Goal: Transaction & Acquisition: Book appointment/travel/reservation

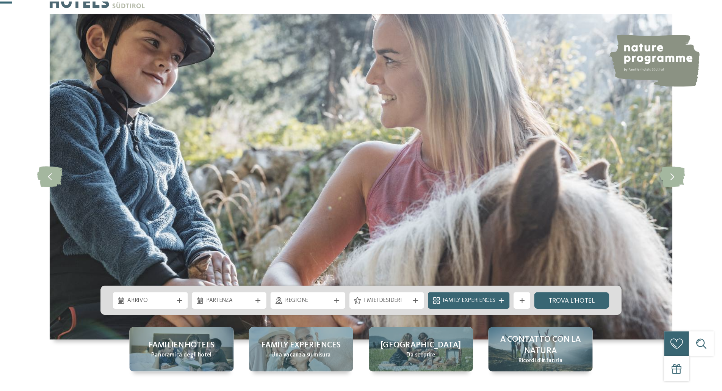
scroll to position [114, 0]
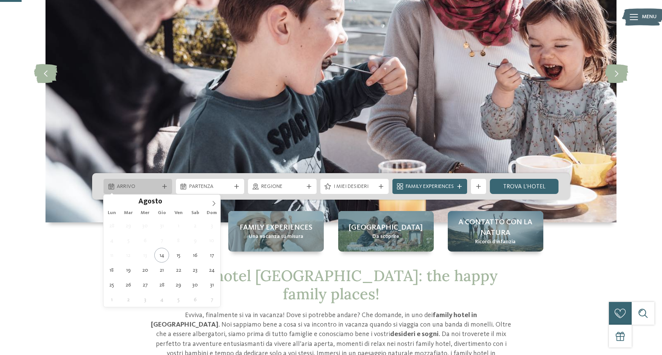
click at [141, 185] on span "Arrivo" at bounding box center [138, 187] width 42 height 8
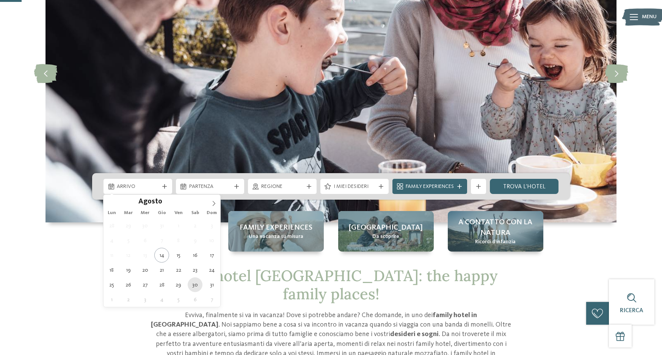
type div "30.08.2025"
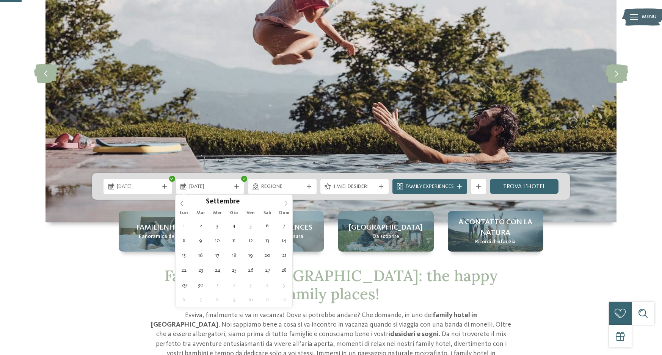
click at [287, 202] on icon at bounding box center [285, 203] width 5 height 5
type div "06.09.2025"
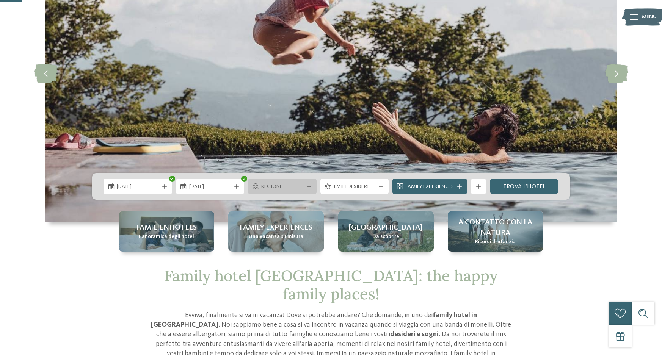
click at [276, 188] on span "Regione" at bounding box center [282, 187] width 42 height 8
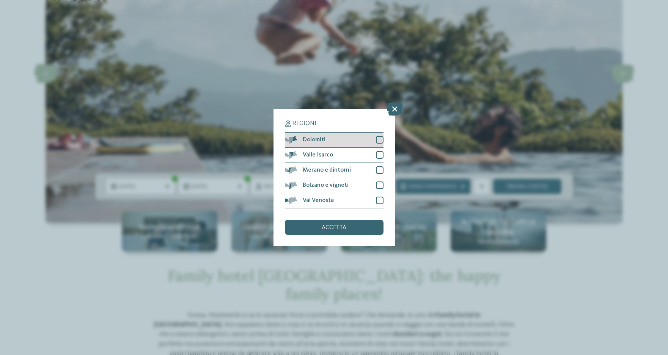
click at [380, 139] on div at bounding box center [380, 140] width 8 height 8
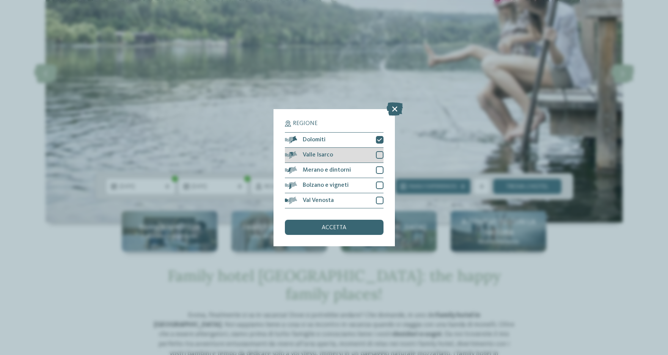
click at [377, 155] on div at bounding box center [380, 155] width 8 height 8
click at [378, 168] on div at bounding box center [380, 170] width 8 height 8
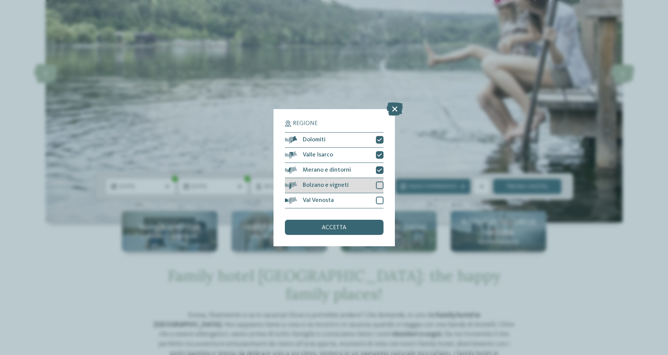
click at [378, 182] on div at bounding box center [380, 186] width 8 height 8
click at [381, 198] on div at bounding box center [380, 201] width 8 height 8
click at [344, 231] on div "accetta" at bounding box center [334, 227] width 99 height 15
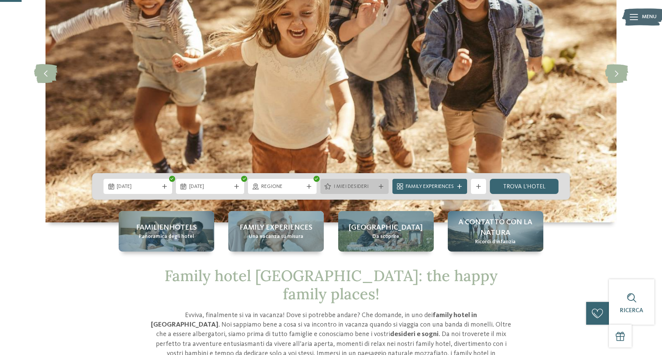
click at [345, 184] on span "I miei desideri" at bounding box center [355, 187] width 42 height 8
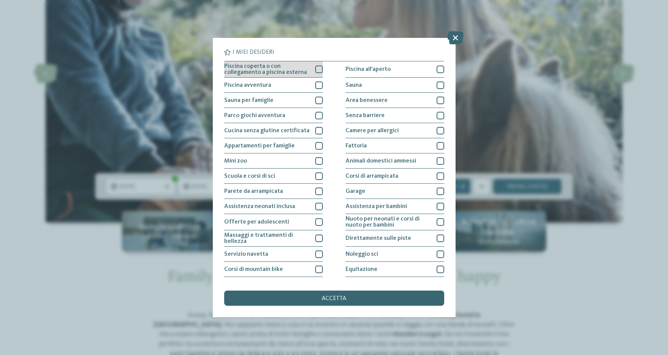
click at [315, 65] on div "Piscina coperta o con collegamento a piscina esterna" at bounding box center [273, 69] width 99 height 16
click at [432, 67] on div "Piscina all'aperto" at bounding box center [394, 69] width 99 height 16
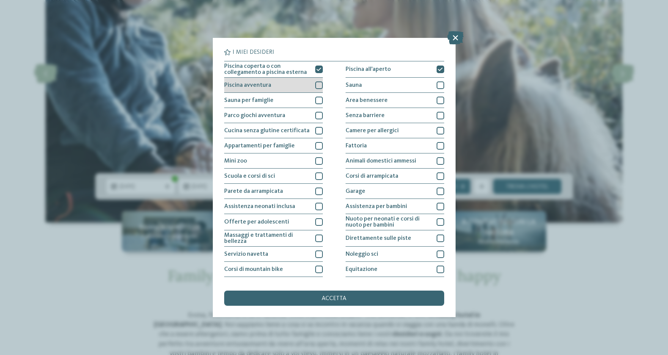
click at [317, 83] on div at bounding box center [319, 86] width 8 height 8
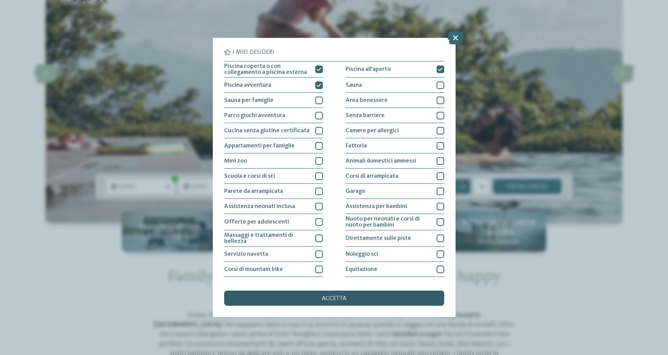
click at [341, 300] on span "accetta" at bounding box center [334, 299] width 25 height 6
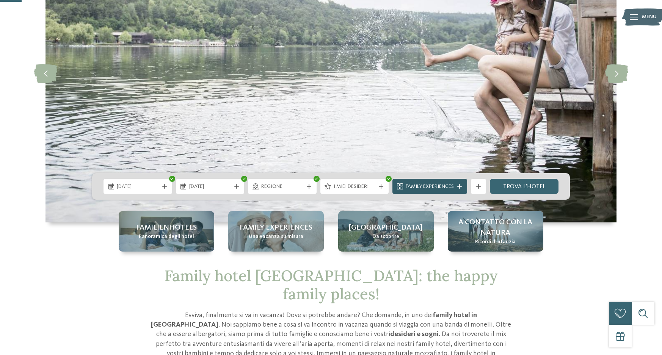
click at [439, 188] on span "Family Experiences" at bounding box center [430, 187] width 48 height 8
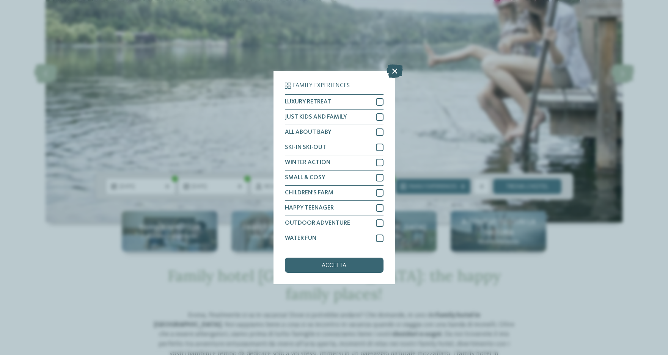
click at [392, 73] on icon at bounding box center [394, 70] width 16 height 13
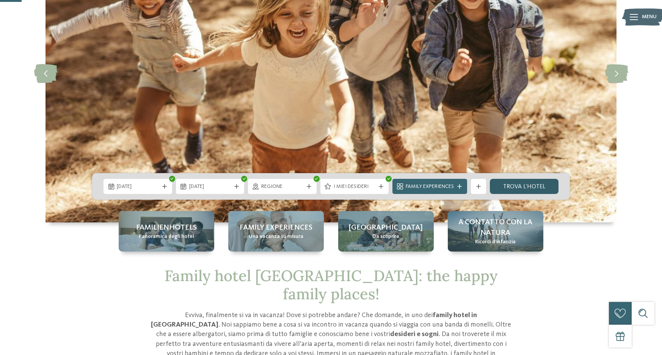
click at [522, 186] on link "trova l’hotel" at bounding box center [524, 186] width 69 height 15
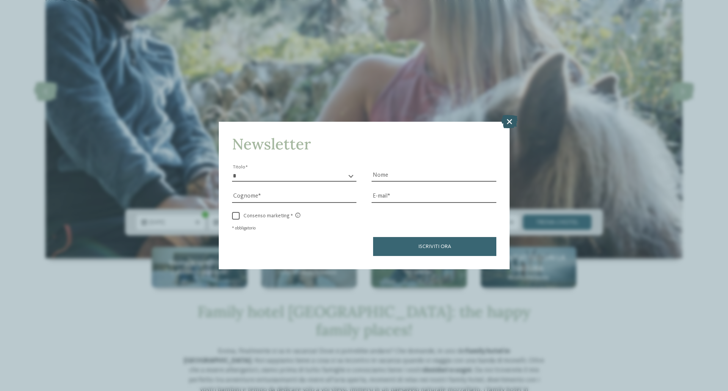
click at [513, 120] on icon at bounding box center [509, 121] width 16 height 13
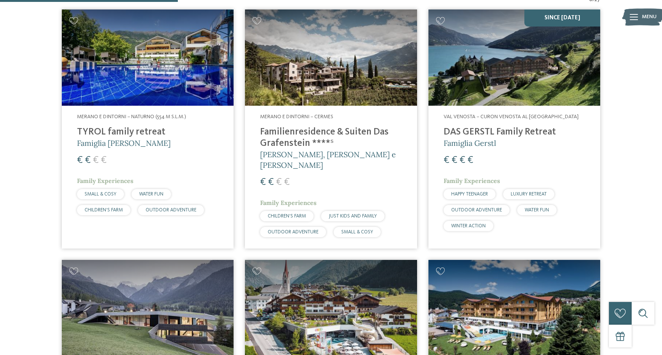
scroll to position [268, 0]
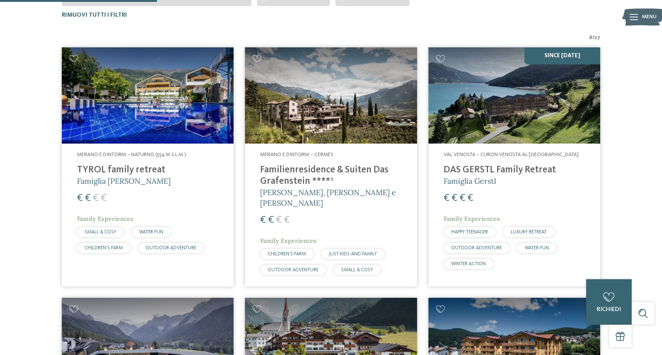
click at [140, 121] on img at bounding box center [148, 95] width 172 height 97
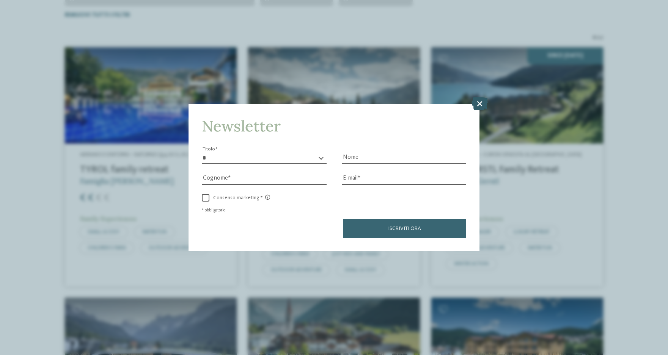
click at [476, 102] on icon at bounding box center [479, 103] width 16 height 13
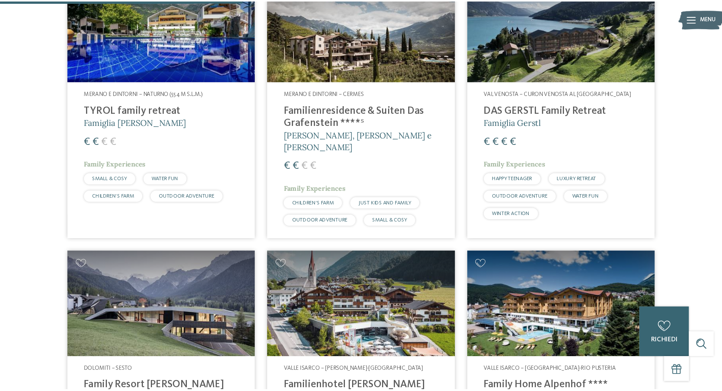
scroll to position [381, 0]
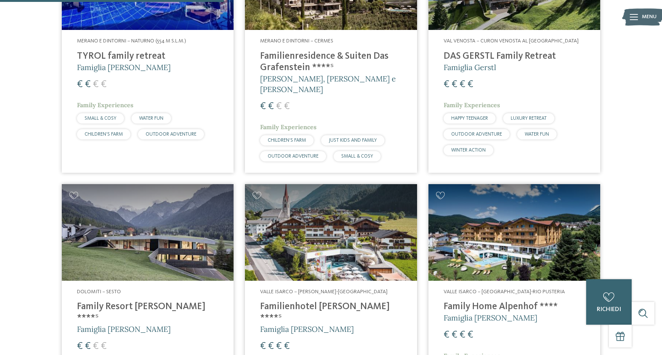
click at [342, 238] on img at bounding box center [331, 232] width 172 height 97
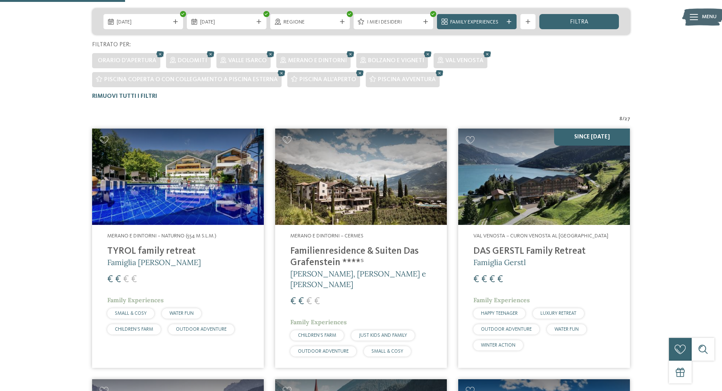
scroll to position [192, 0]
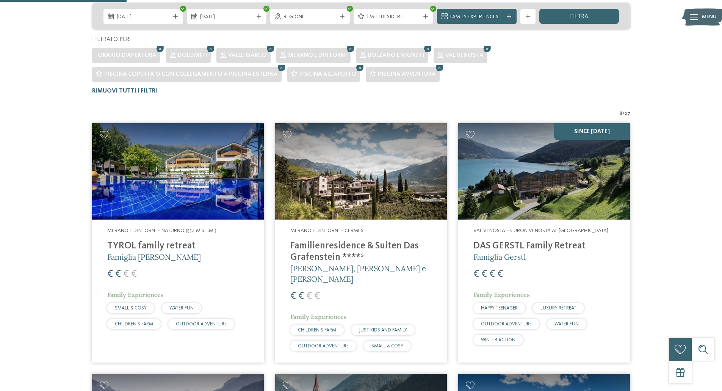
click at [521, 186] on img at bounding box center [544, 171] width 172 height 97
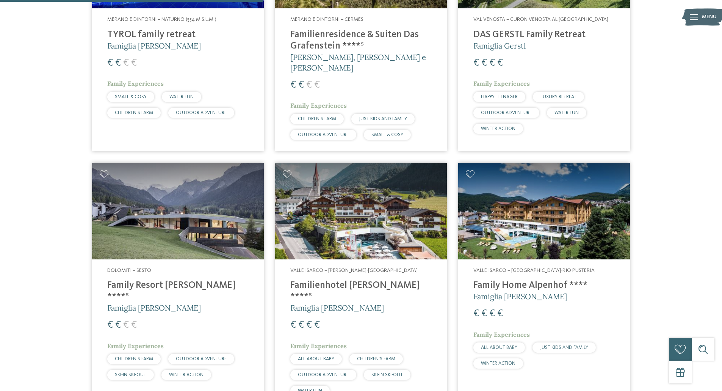
scroll to position [419, 0]
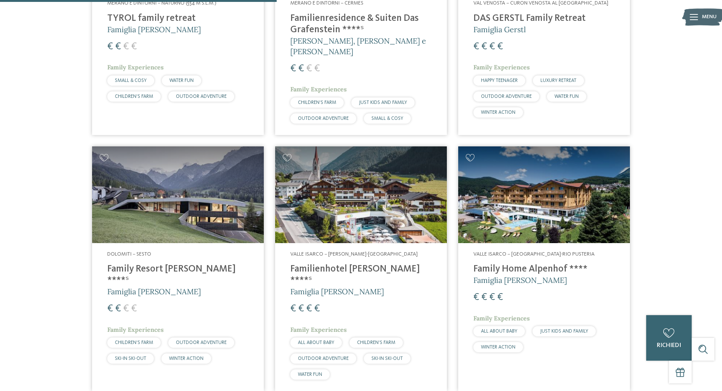
click at [218, 198] on img at bounding box center [178, 194] width 172 height 97
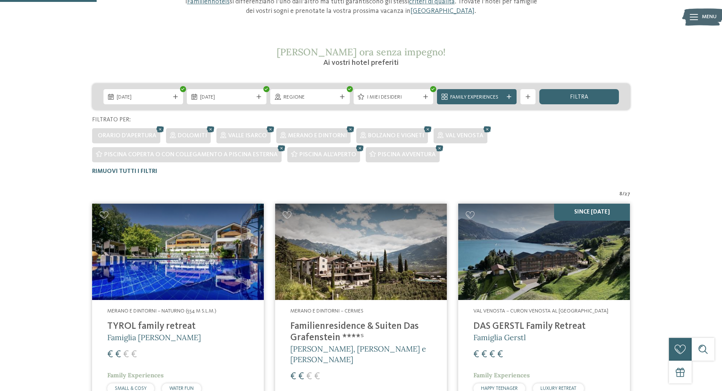
scroll to position [154, 0]
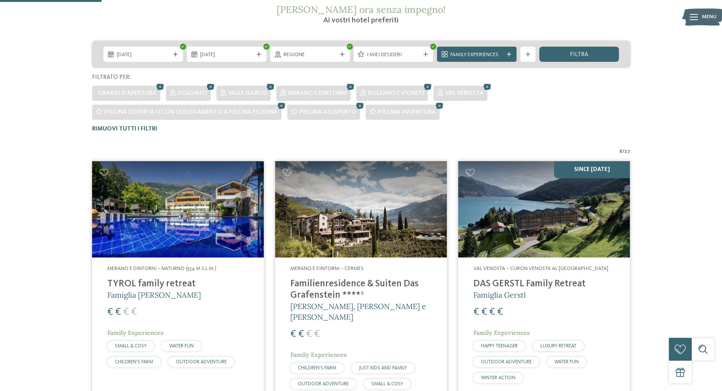
click at [179, 231] on img at bounding box center [178, 209] width 172 height 97
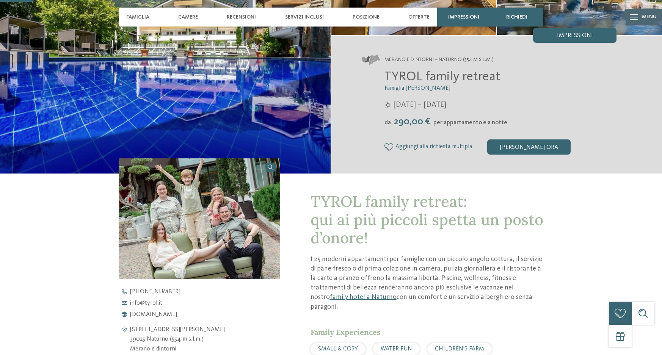
scroll to position [114, 0]
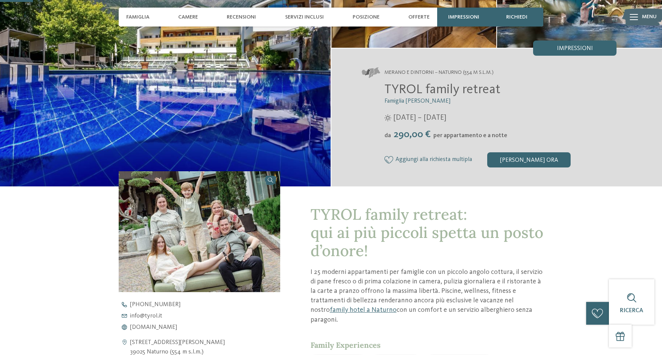
drag, startPoint x: 386, startPoint y: 88, endPoint x: 501, endPoint y: 88, distance: 114.9
click at [501, 88] on h2 "TYROL family retreat" at bounding box center [501, 90] width 232 height 16
copy span "TYROL family retreat"
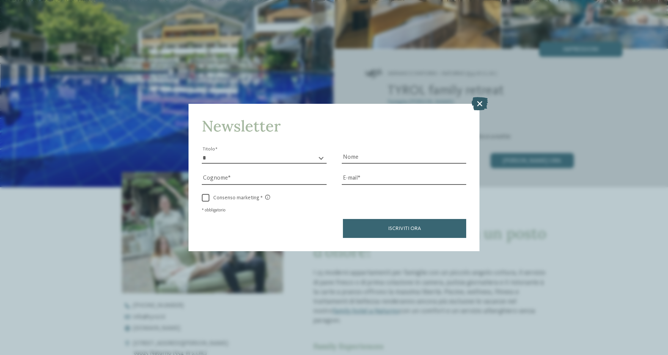
click at [480, 102] on icon at bounding box center [479, 103] width 16 height 13
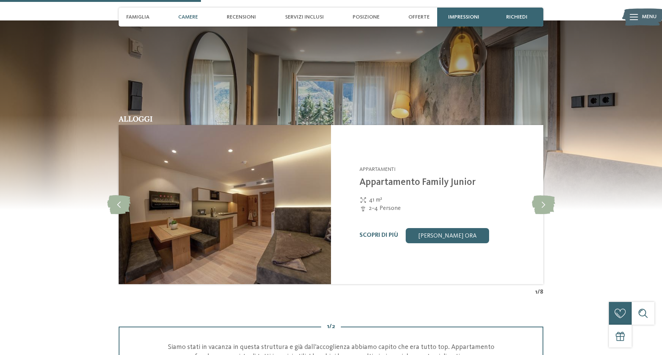
scroll to position [758, 0]
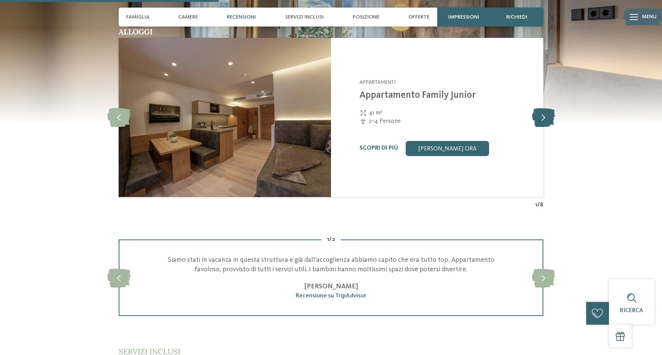
click at [539, 108] on icon at bounding box center [543, 117] width 23 height 19
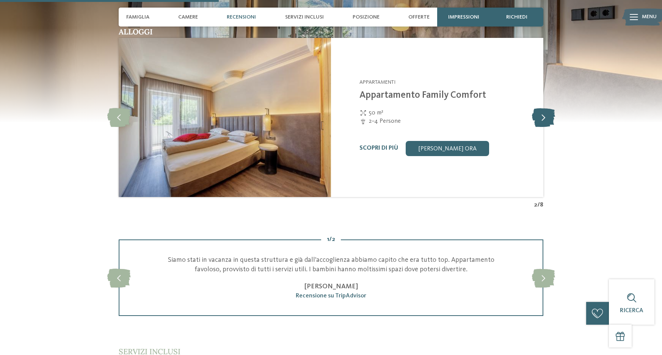
click at [539, 108] on icon at bounding box center [543, 117] width 23 height 19
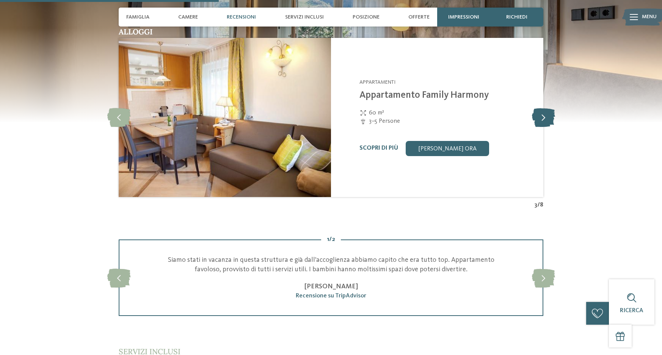
click at [539, 108] on icon at bounding box center [543, 117] width 23 height 19
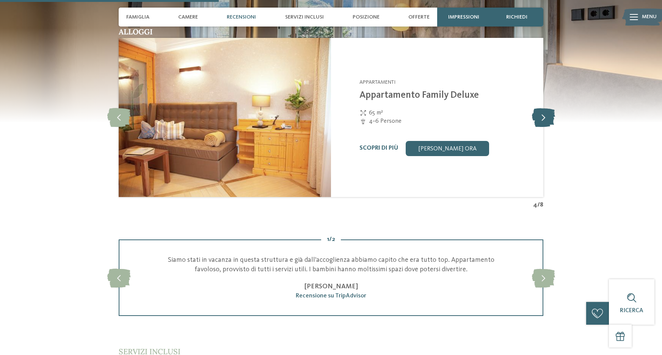
click at [539, 108] on icon at bounding box center [543, 117] width 23 height 19
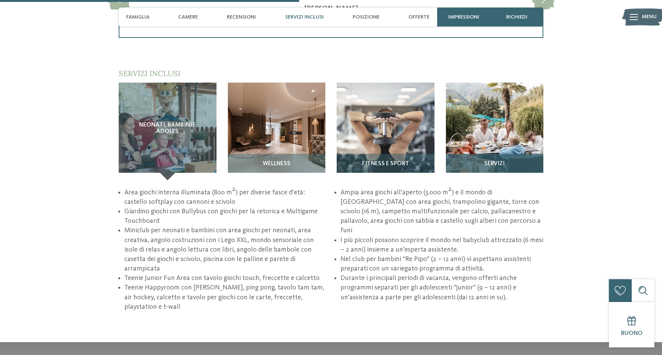
scroll to position [1024, 0]
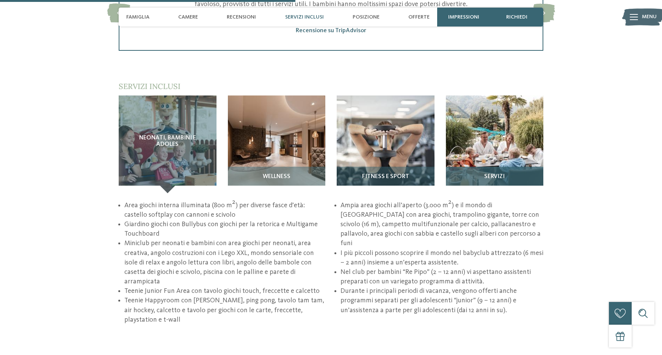
click at [496, 144] on img at bounding box center [495, 145] width 98 height 98
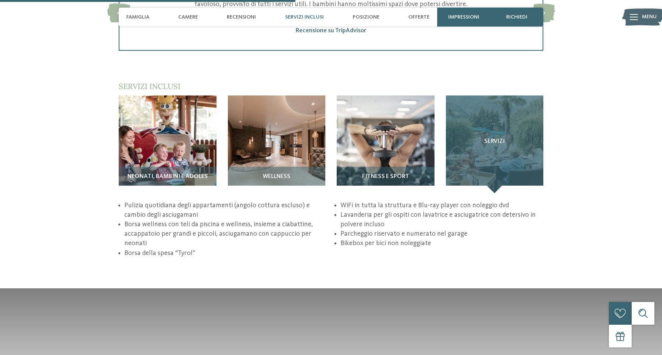
click at [493, 147] on div "Servizi" at bounding box center [495, 145] width 98 height 98
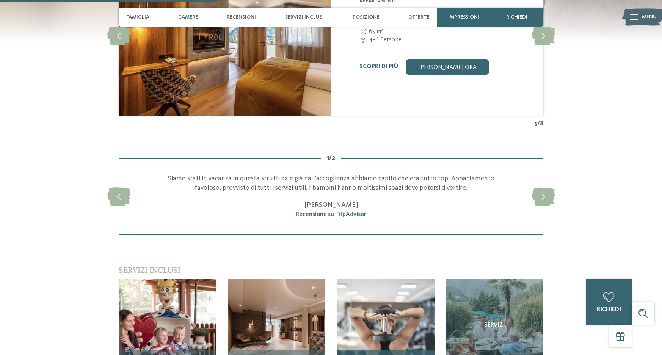
scroll to position [720, 0]
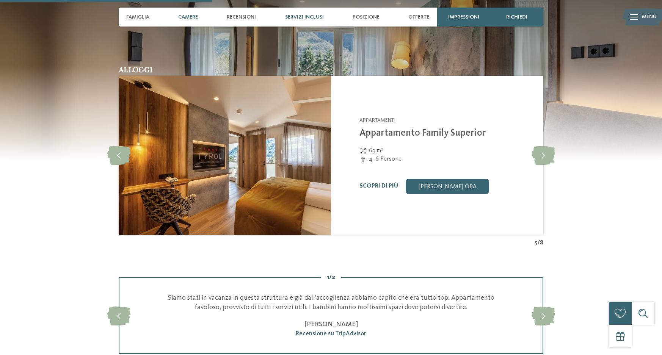
click at [291, 15] on span "Servizi inclusi" at bounding box center [304, 17] width 39 height 6
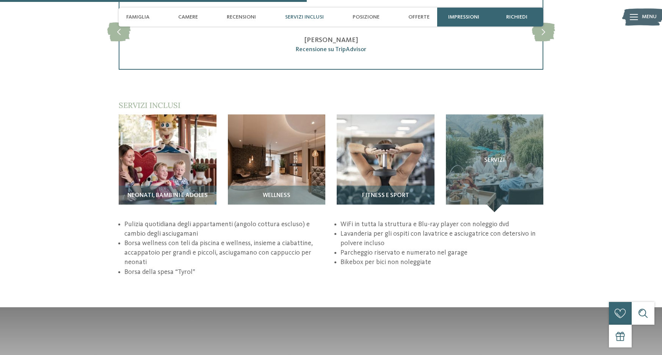
scroll to position [1054, 0]
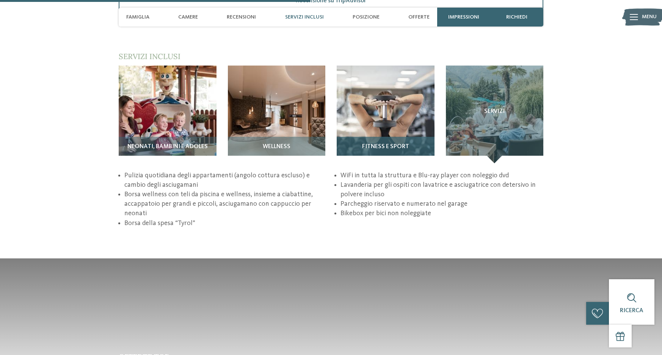
click at [365, 105] on img at bounding box center [386, 115] width 98 height 98
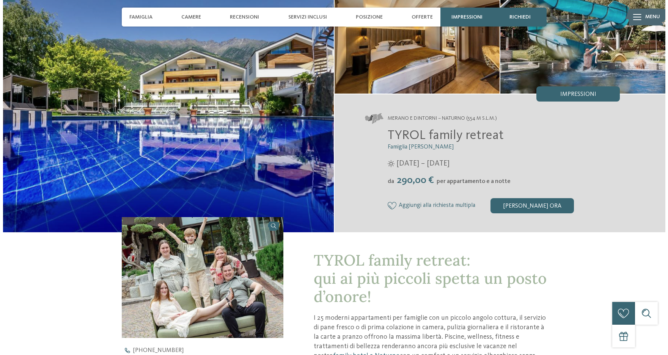
scroll to position [0, 0]
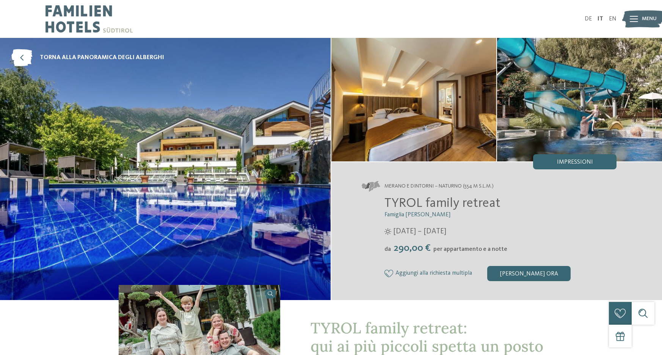
click at [205, 199] on img at bounding box center [165, 169] width 331 height 262
click at [593, 164] on div "Impressioni" at bounding box center [574, 161] width 83 height 15
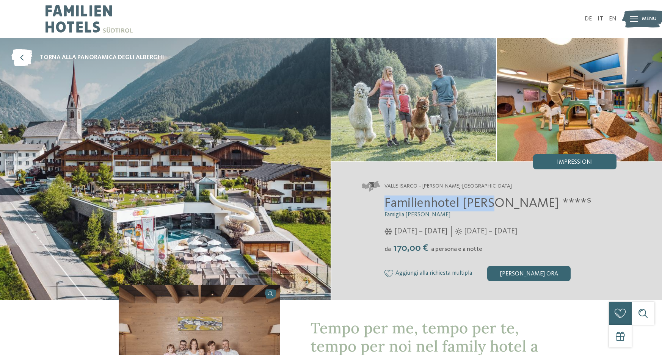
drag, startPoint x: 386, startPoint y: 205, endPoint x: 495, endPoint y: 202, distance: 109.3
click at [495, 202] on span "Familienhotel Huber ****ˢ" at bounding box center [488, 203] width 207 height 13
copy span "Familienhotel Huber"
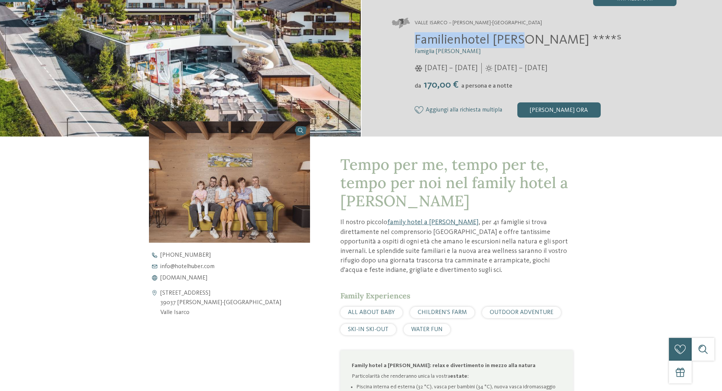
scroll to position [190, 0]
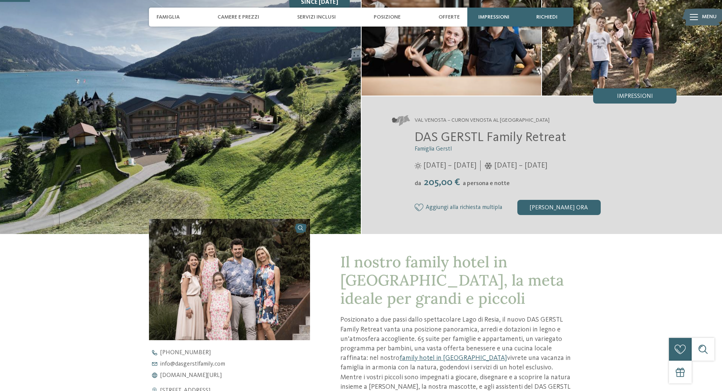
scroll to position [76, 0]
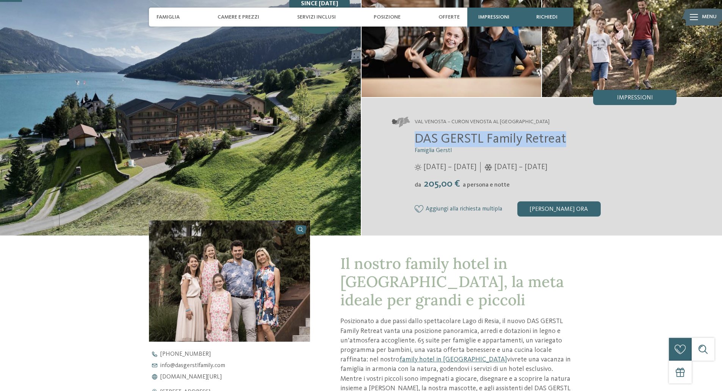
drag, startPoint x: 416, startPoint y: 142, endPoint x: 566, endPoint y: 139, distance: 149.4
click at [566, 139] on span "DAS GERSTL Family Retreat" at bounding box center [491, 138] width 152 height 13
copy span "DAS GERSTL Family Retreat"
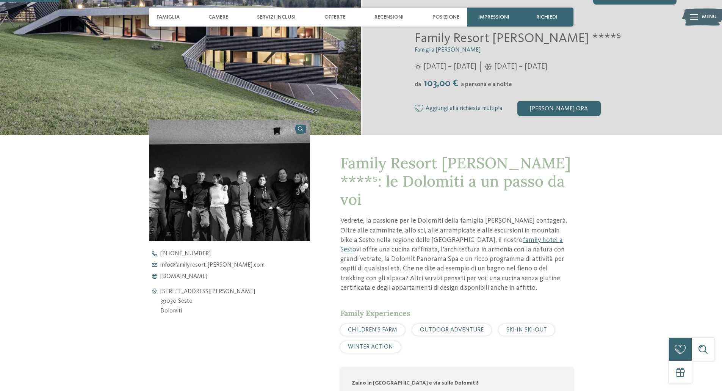
scroll to position [190, 0]
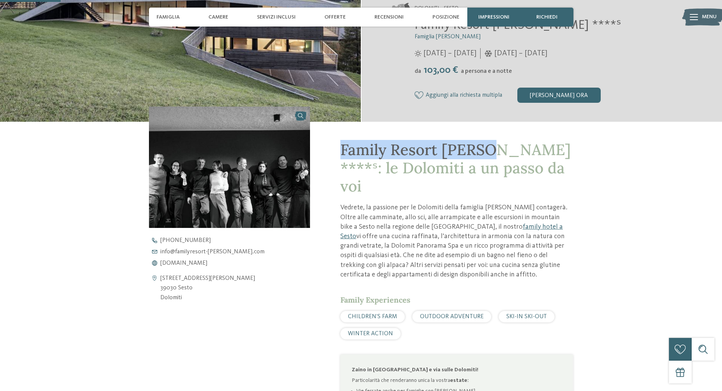
drag, startPoint x: 342, startPoint y: 150, endPoint x: 485, endPoint y: 158, distance: 142.4
click at [485, 158] on span "Family Resort Rainer ****ˢ: le Dolomiti a un passo da voi" at bounding box center [456, 168] width 231 height 56
copy span "Family Resort Rainer"
